Goal: Task Accomplishment & Management: Use online tool/utility

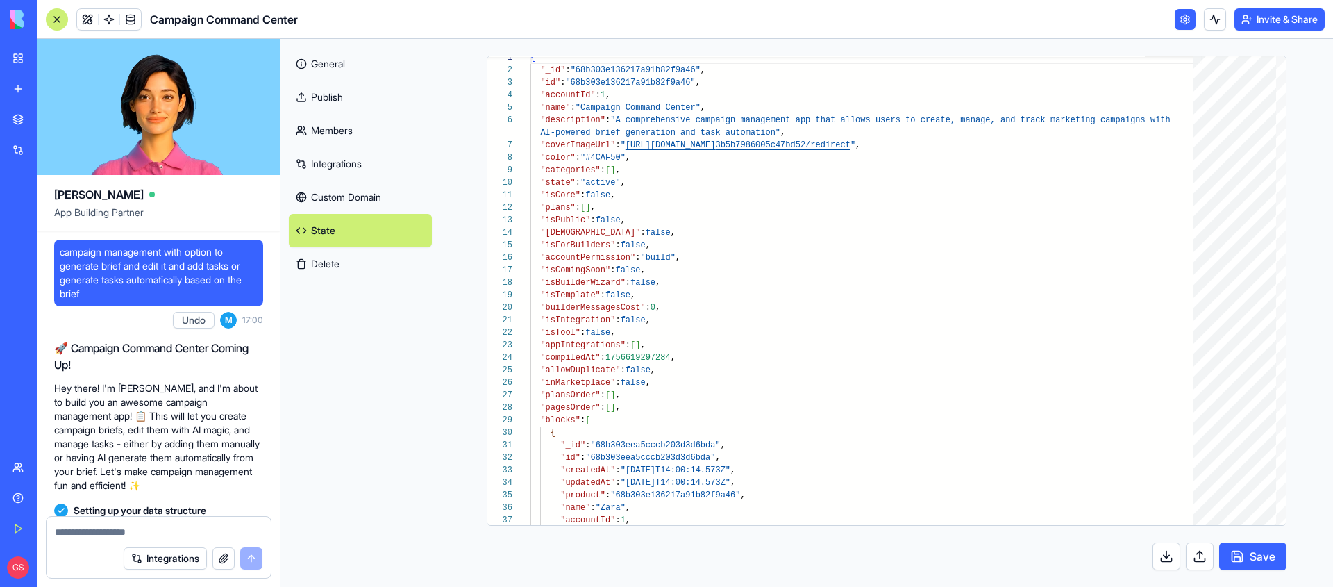
scroll to position [112, 0]
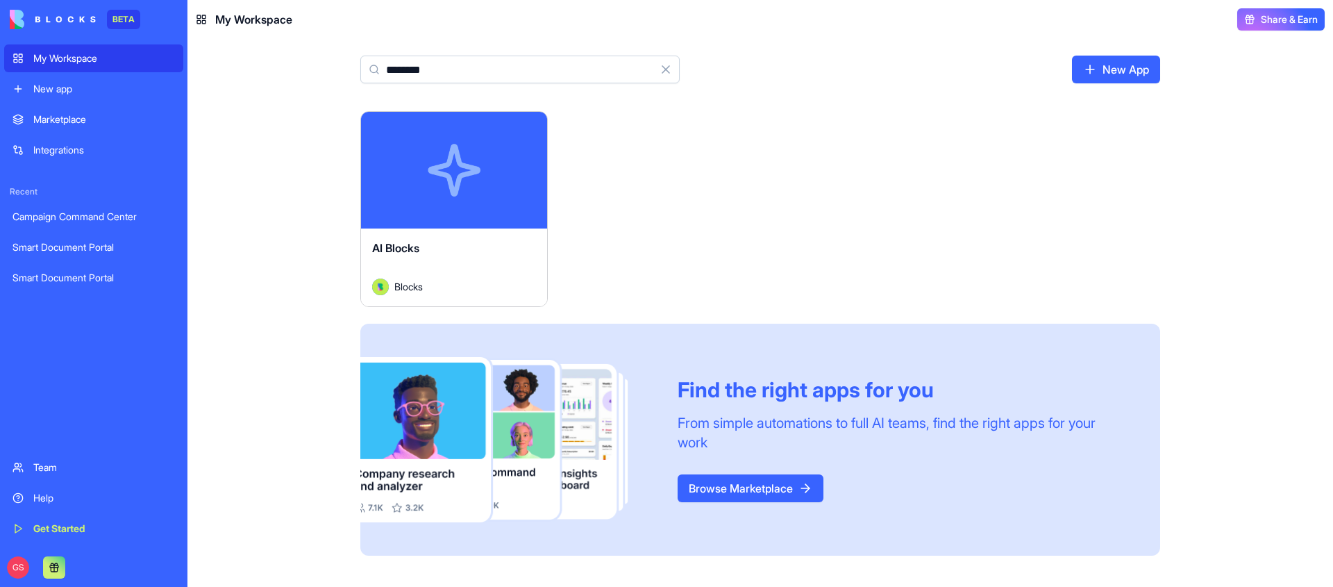
type input "********"
click at [447, 166] on button "Launch" at bounding box center [454, 170] width 104 height 28
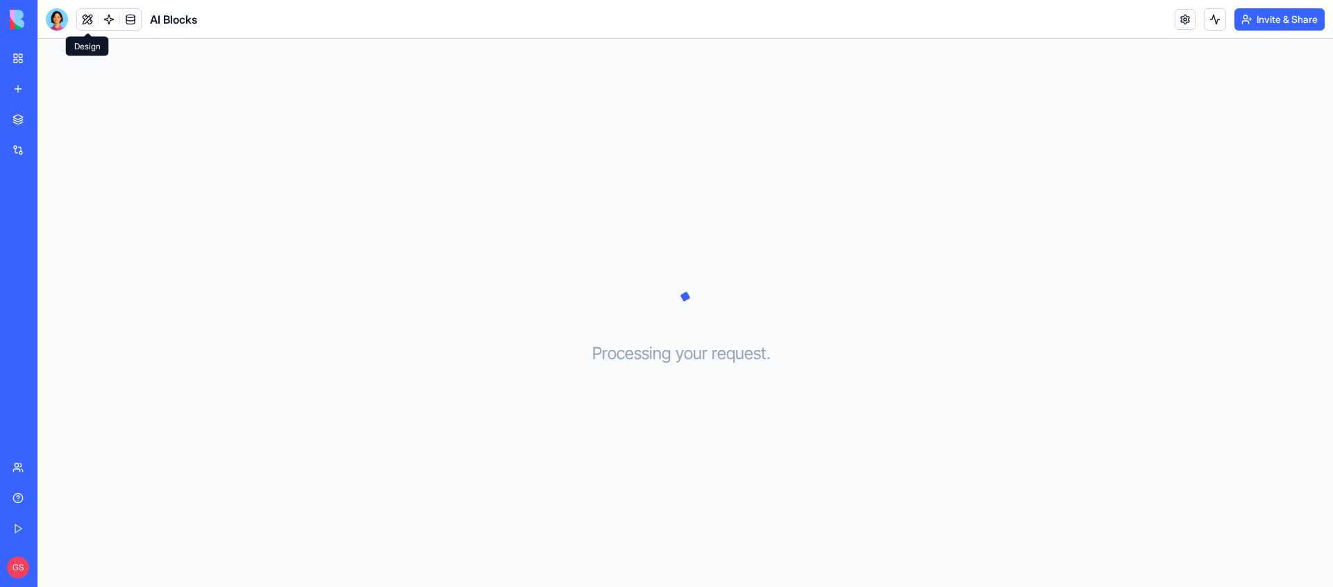
click at [91, 15] on button at bounding box center [87, 19] width 21 height 21
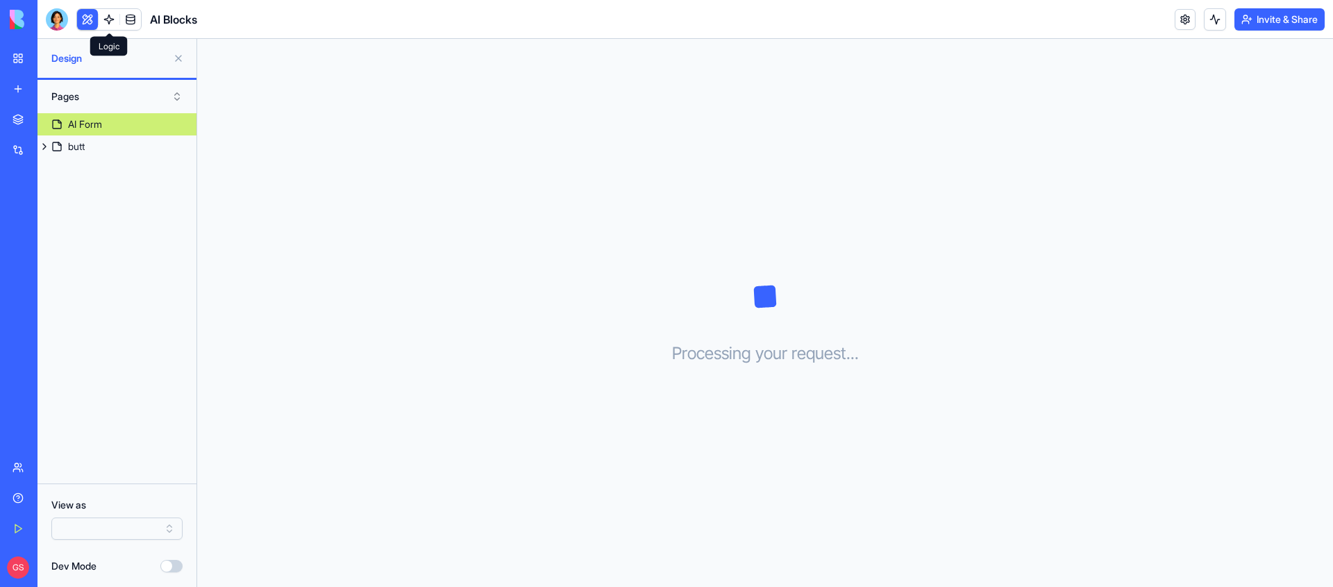
click at [109, 15] on link at bounding box center [109, 19] width 21 height 21
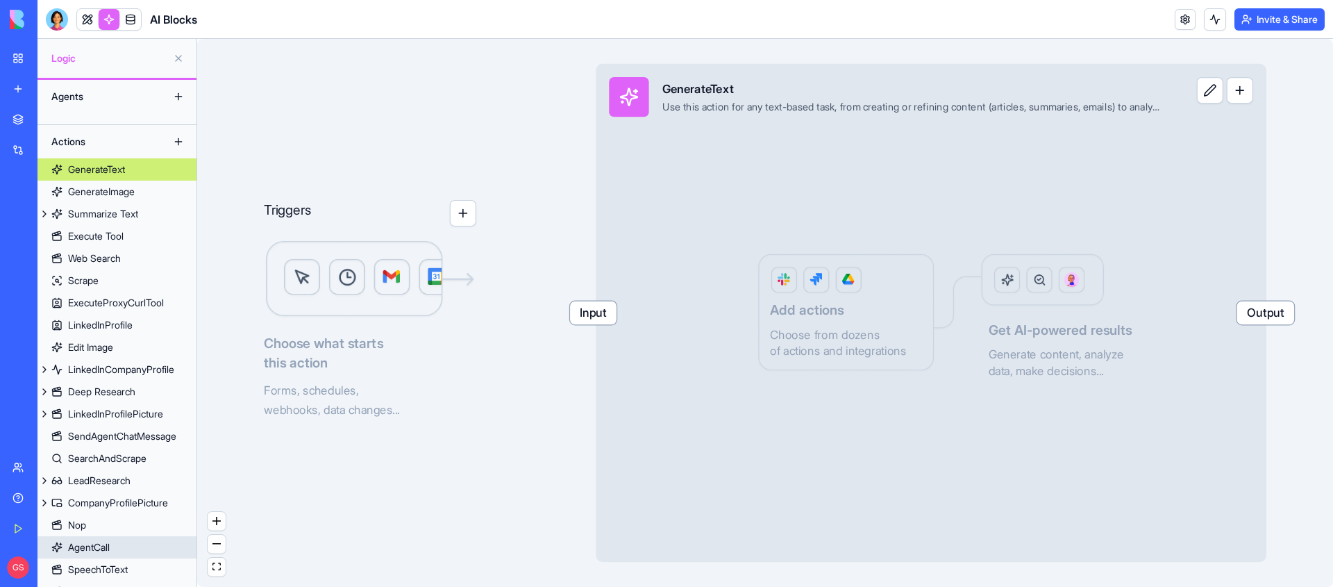
click at [119, 542] on link "AgentCall" at bounding box center [116, 547] width 159 height 22
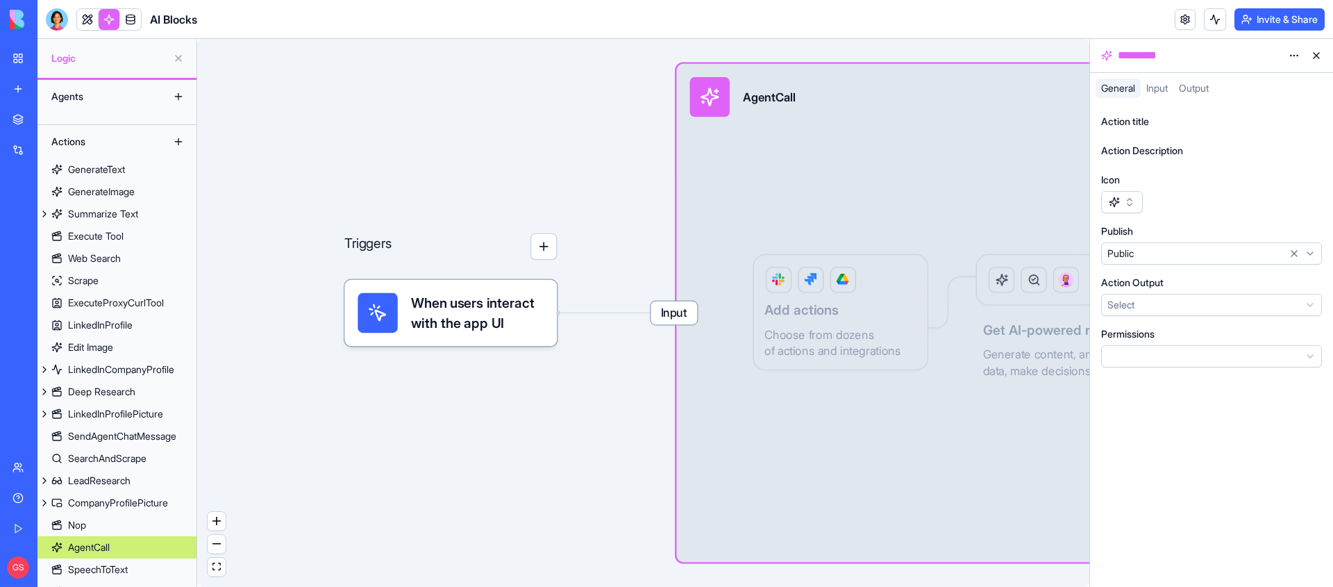
scroll to position [72, 0]
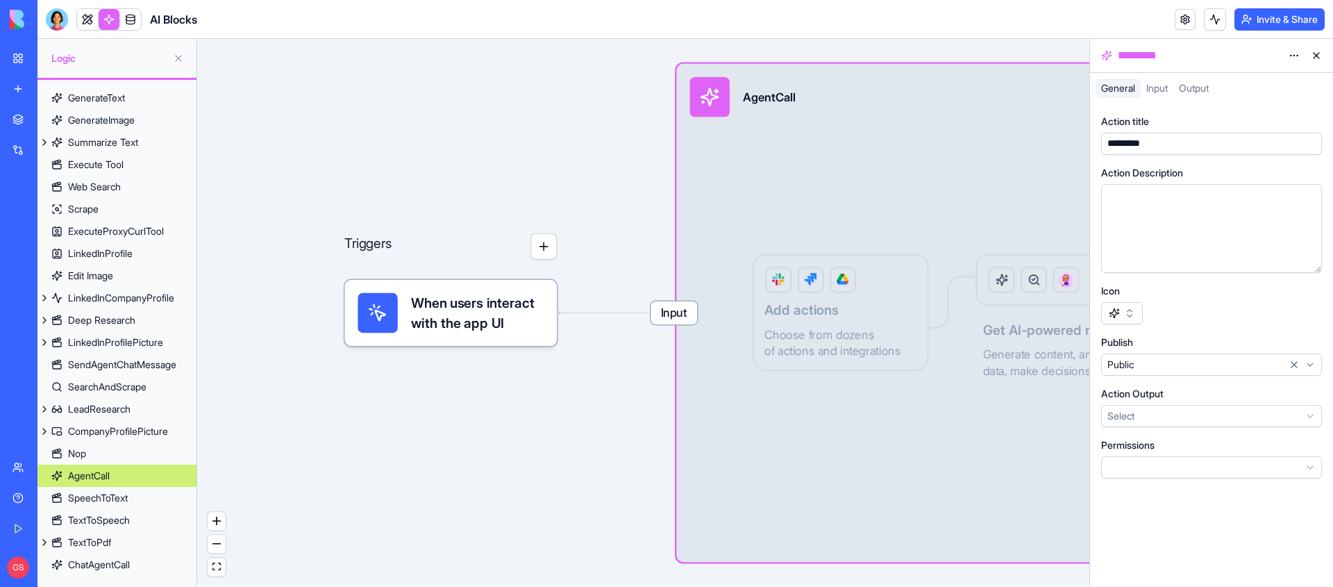
click at [1297, 51] on html "BETA My Workspace New app Marketplace Integrations Recent Campaign Command Cent…" at bounding box center [666, 293] width 1333 height 587
click at [1276, 74] on div "State" at bounding box center [1261, 84] width 82 height 22
